Goal: Download file/media

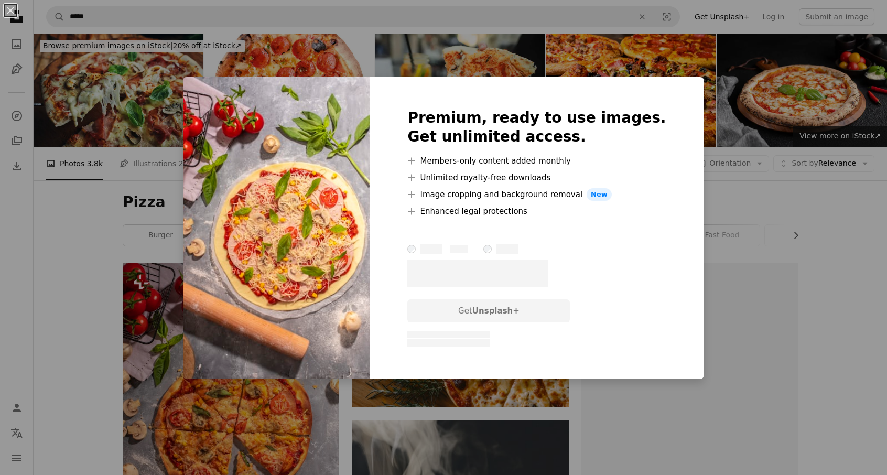
scroll to position [2323, 0]
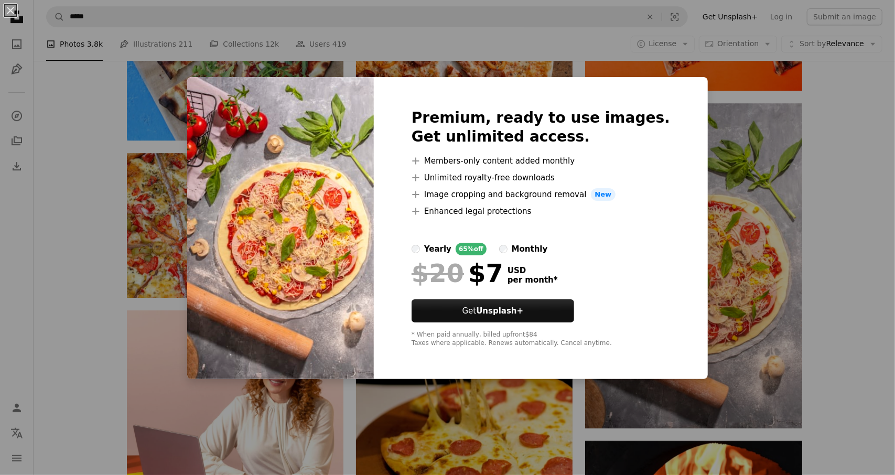
click at [702, 300] on div "An X shape Premium, ready to use images. Get unlimited access. A plus sign Memb…" at bounding box center [447, 237] width 895 height 475
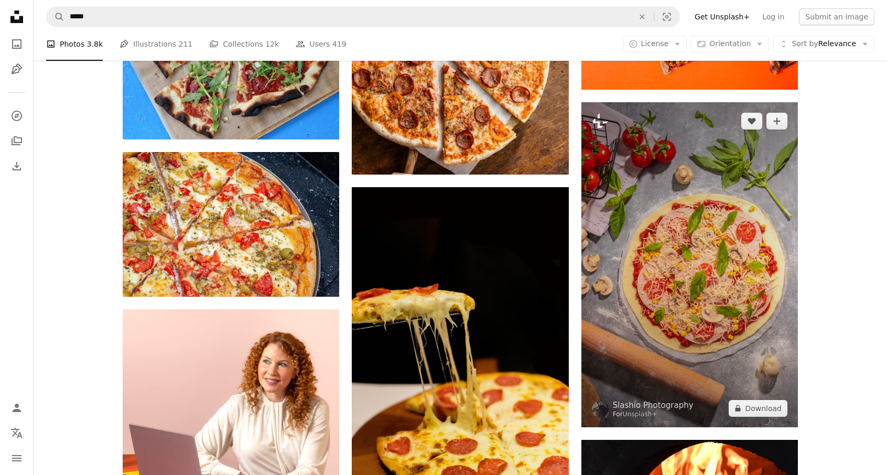
click at [721, 234] on img at bounding box center [689, 264] width 216 height 325
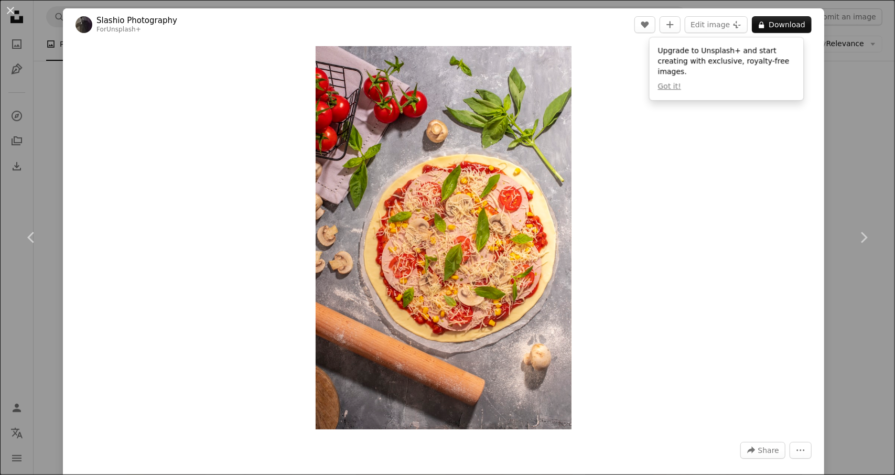
click at [53, 133] on div "An X shape Chevron left Chevron right Slashio Photography For Unsplash+ A heart…" at bounding box center [447, 237] width 895 height 475
